Goal: Task Accomplishment & Management: Manage account settings

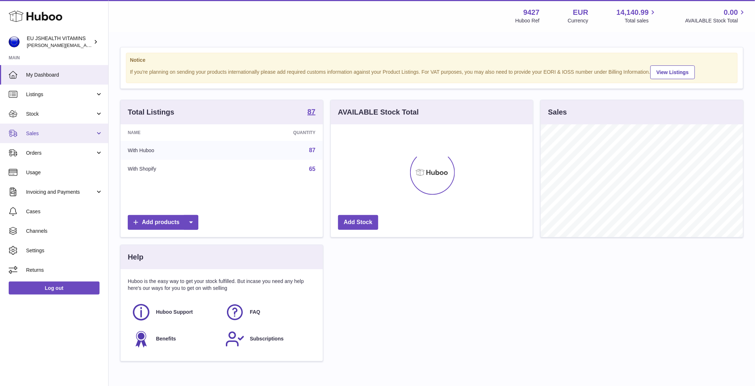
scroll to position [113, 202]
click at [77, 115] on span "Stock" at bounding box center [60, 114] width 69 height 7
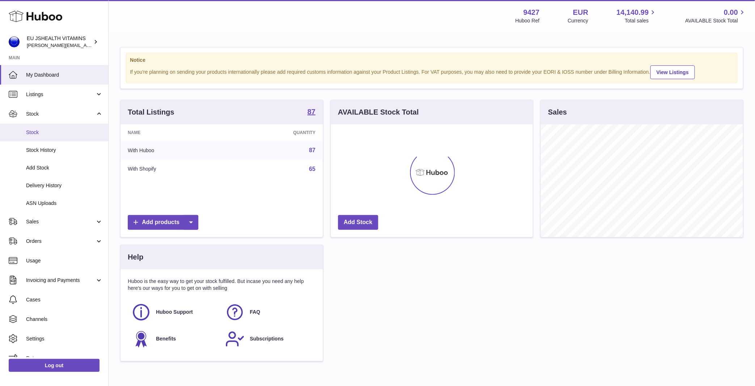
click at [67, 130] on span "Stock" at bounding box center [64, 132] width 77 height 7
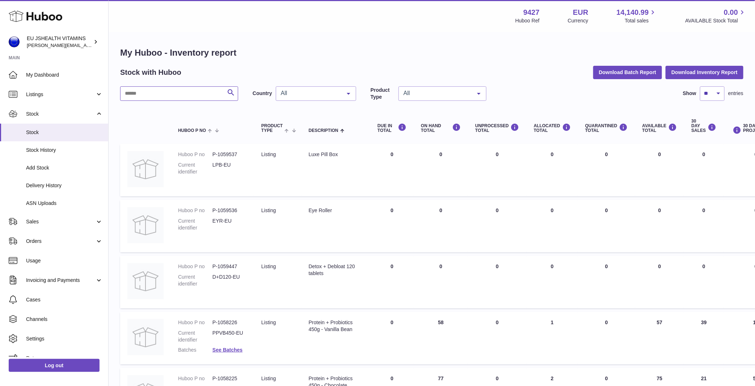
click at [167, 97] on input "text" at bounding box center [179, 93] width 118 height 14
type input "**********"
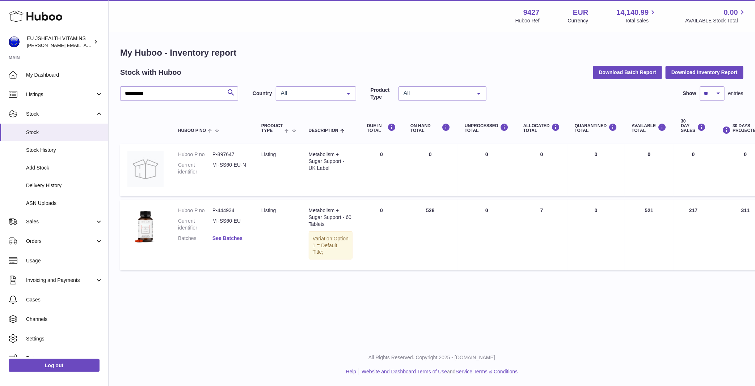
click at [225, 240] on link "See Batches" at bounding box center [227, 239] width 30 height 6
click at [215, 280] on div at bounding box center [377, 193] width 755 height 386
